Goal: Task Accomplishment & Management: Manage account settings

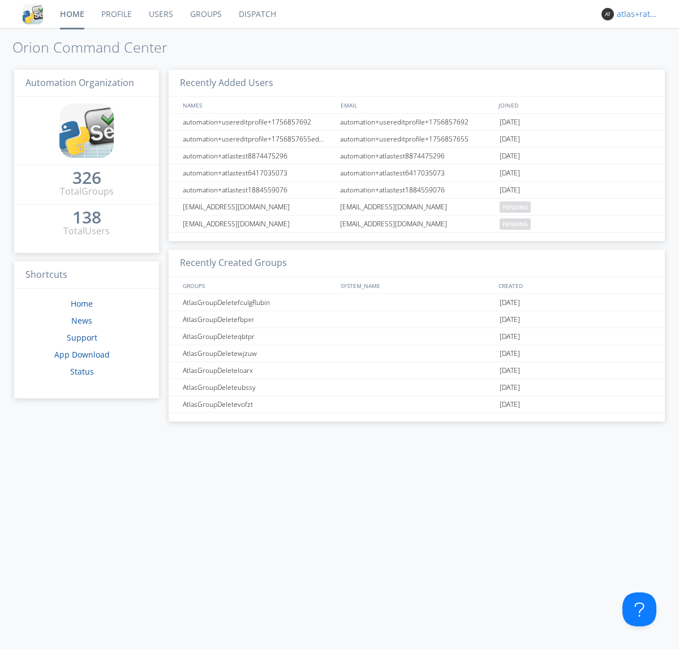
click at [635, 14] on div "atlas+ratelimit" at bounding box center [638, 13] width 42 height 11
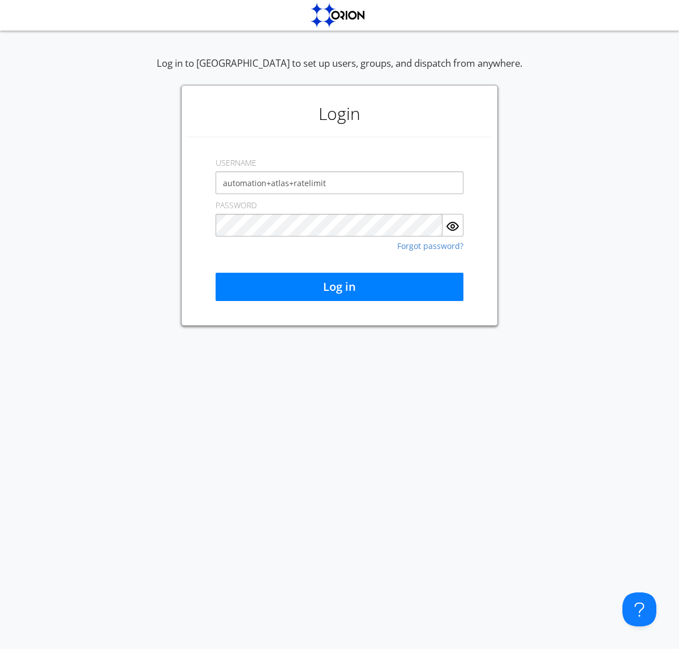
type input "automation+atlas+ratelimit"
click at [340, 287] on button "Log in" at bounding box center [340, 287] width 248 height 28
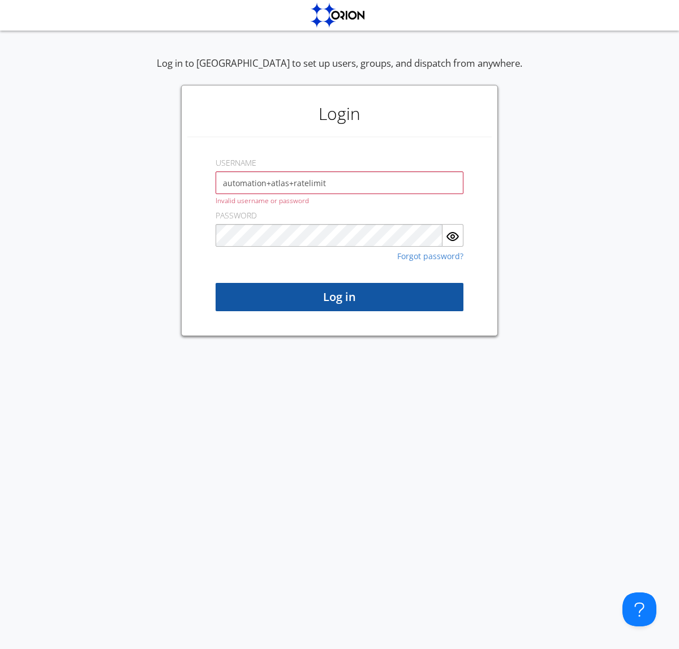
click at [340, 297] on button "Log in" at bounding box center [340, 297] width 248 height 28
